Goal: Task Accomplishment & Management: Complete application form

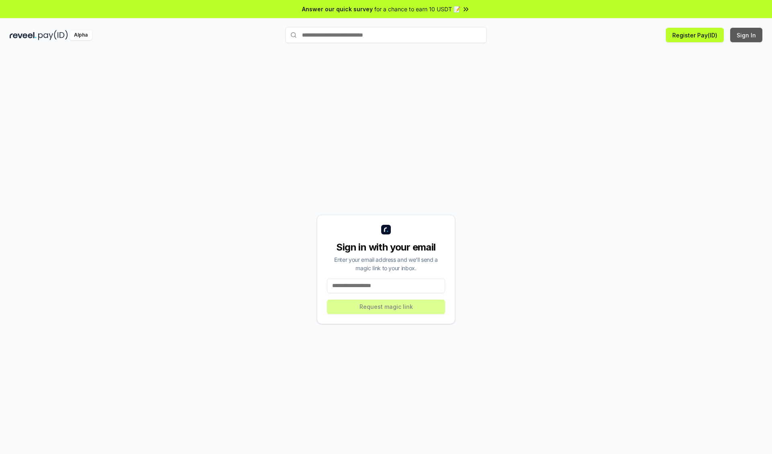
click at [747, 35] on button "Sign In" at bounding box center [746, 35] width 32 height 14
type input "**********"
click at [386, 306] on button "Request magic link" at bounding box center [386, 307] width 118 height 14
